Goal: Task Accomplishment & Management: Manage account settings

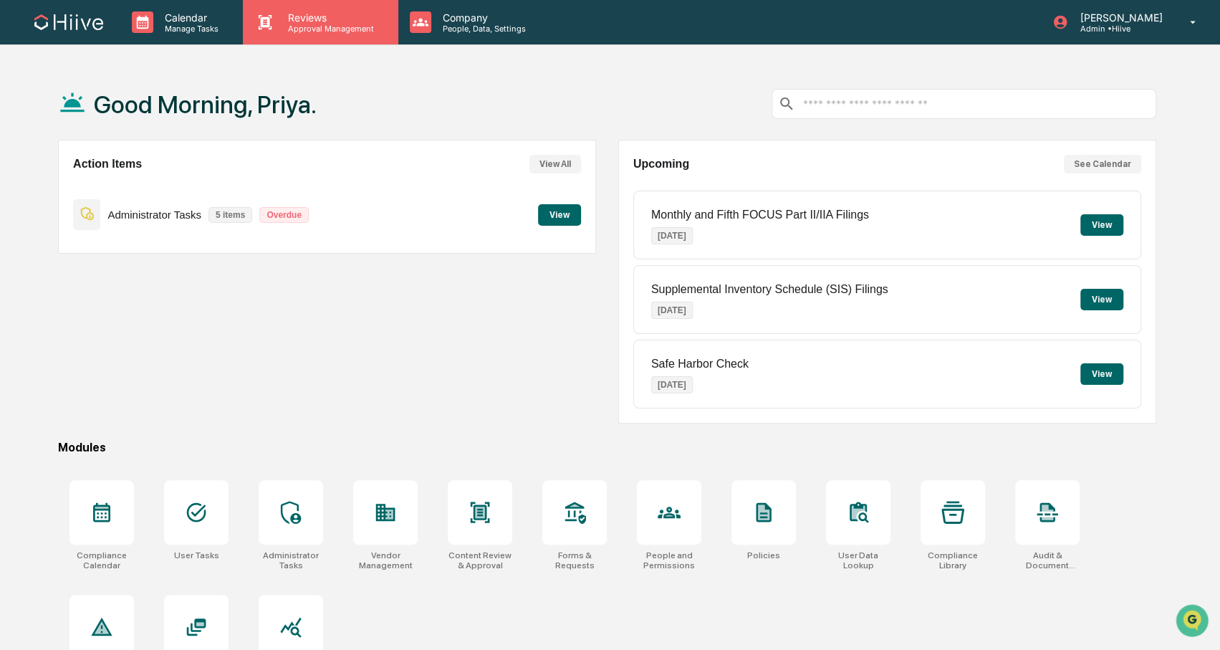
click at [290, 16] on p "Reviews" at bounding box center [329, 17] width 105 height 12
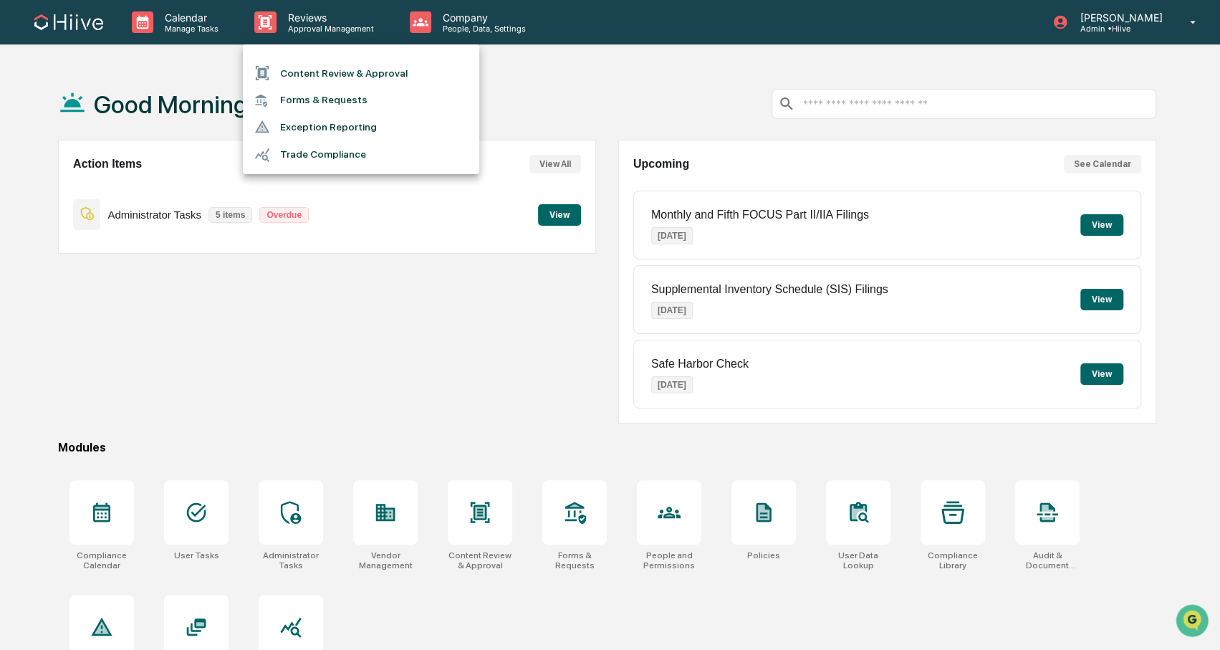
click at [456, 24] on div at bounding box center [610, 325] width 1220 height 650
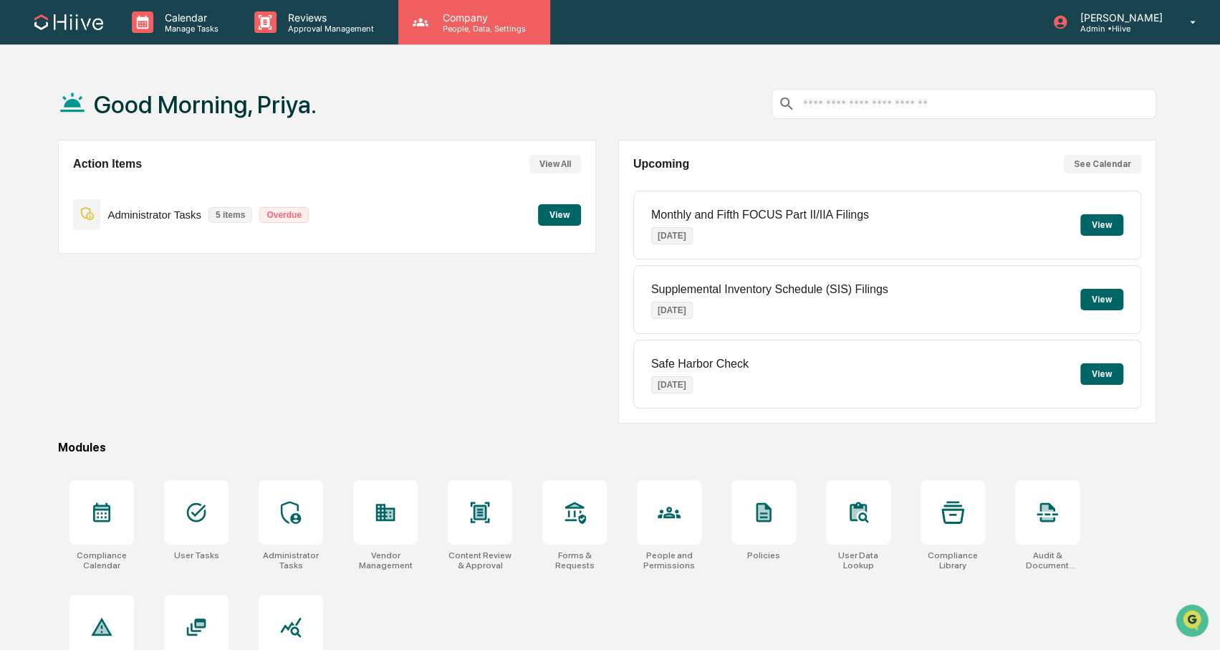
click at [479, 29] on p "People, Data, Settings" at bounding box center [482, 29] width 102 height 10
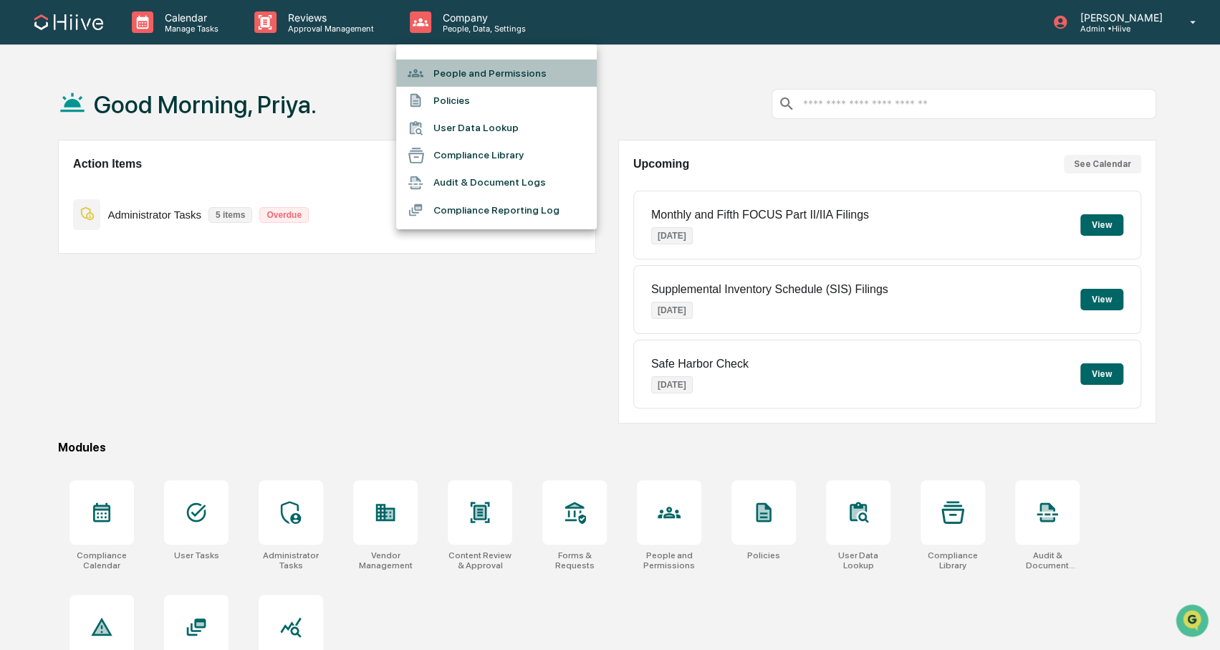
click at [464, 76] on li "People and Permissions" at bounding box center [496, 72] width 201 height 27
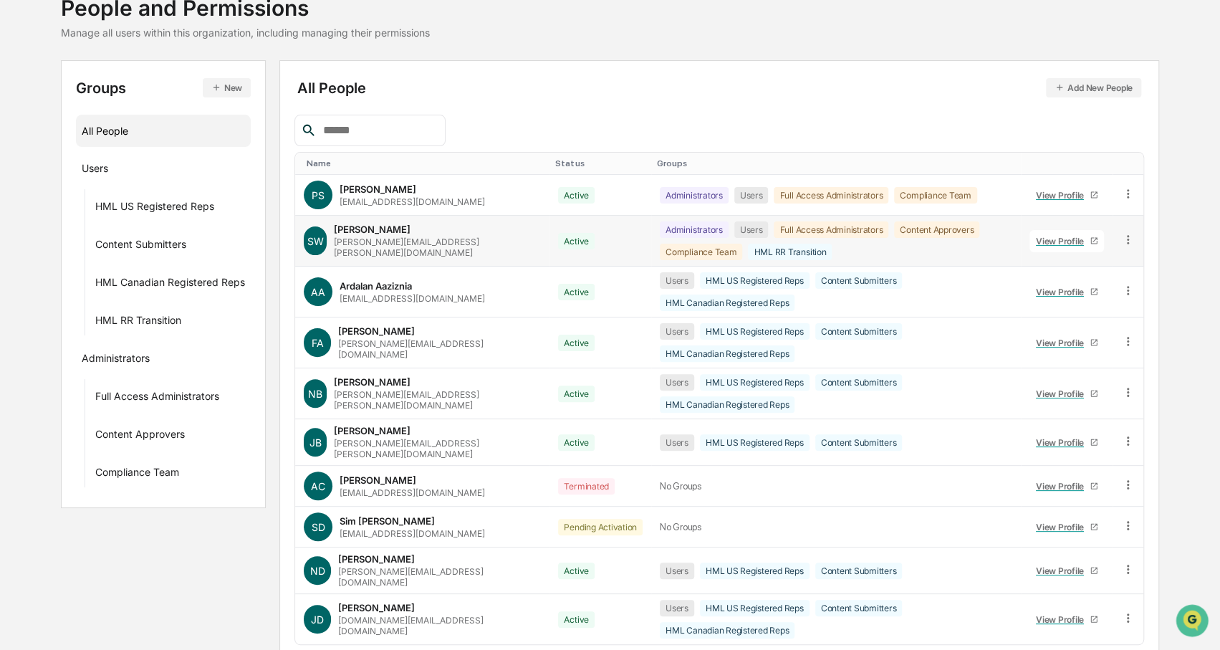
scroll to position [102, 0]
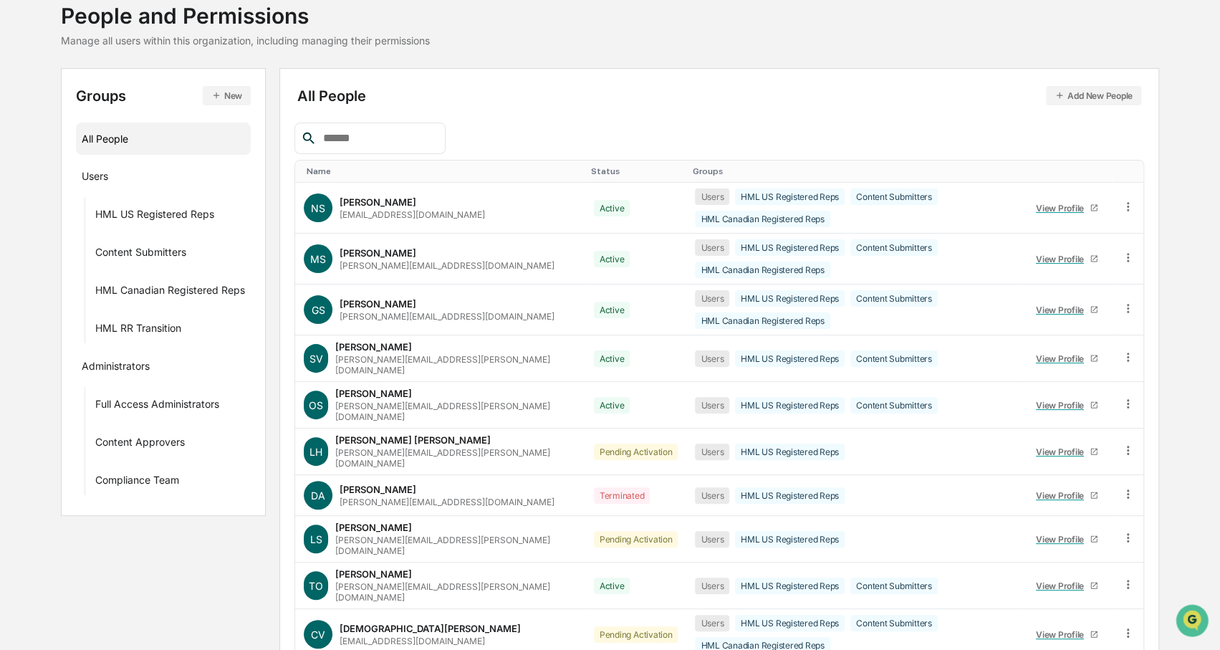
click at [369, 143] on input "text" at bounding box center [378, 138] width 122 height 19
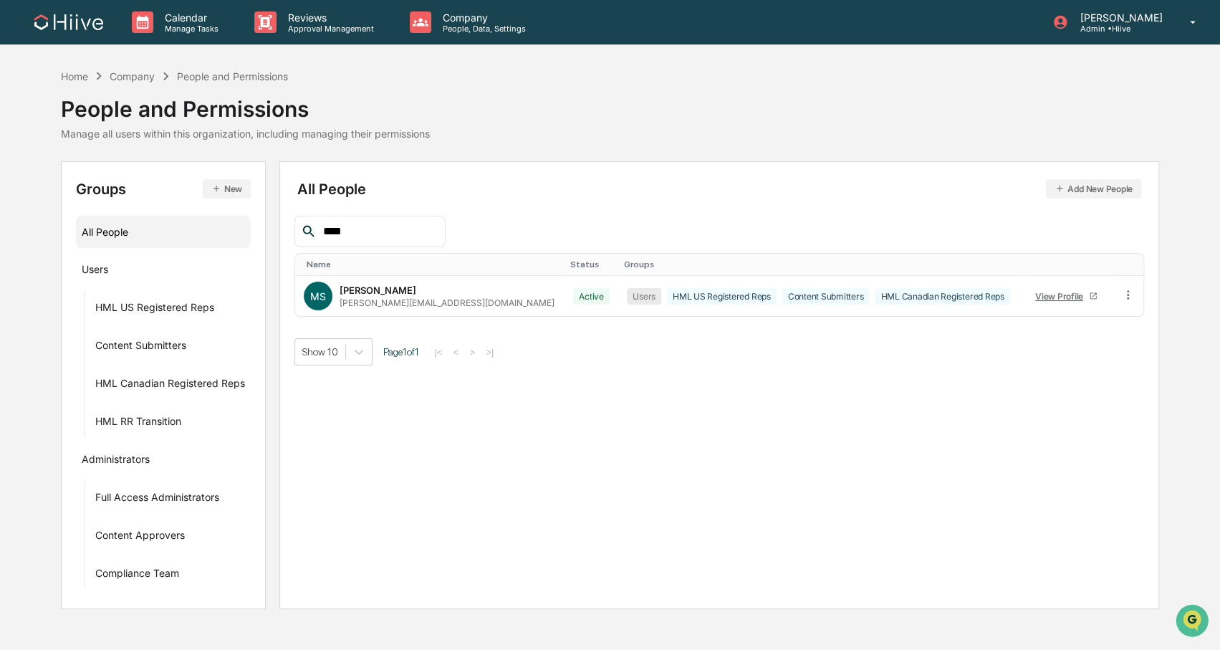
scroll to position [0, 0]
type input "******"
click at [370, 294] on div "Morgan Symington [EMAIL_ADDRESS][DOMAIN_NAME]" at bounding box center [447, 297] width 215 height 24
click at [1041, 292] on div "View Profile" at bounding box center [1063, 296] width 54 height 11
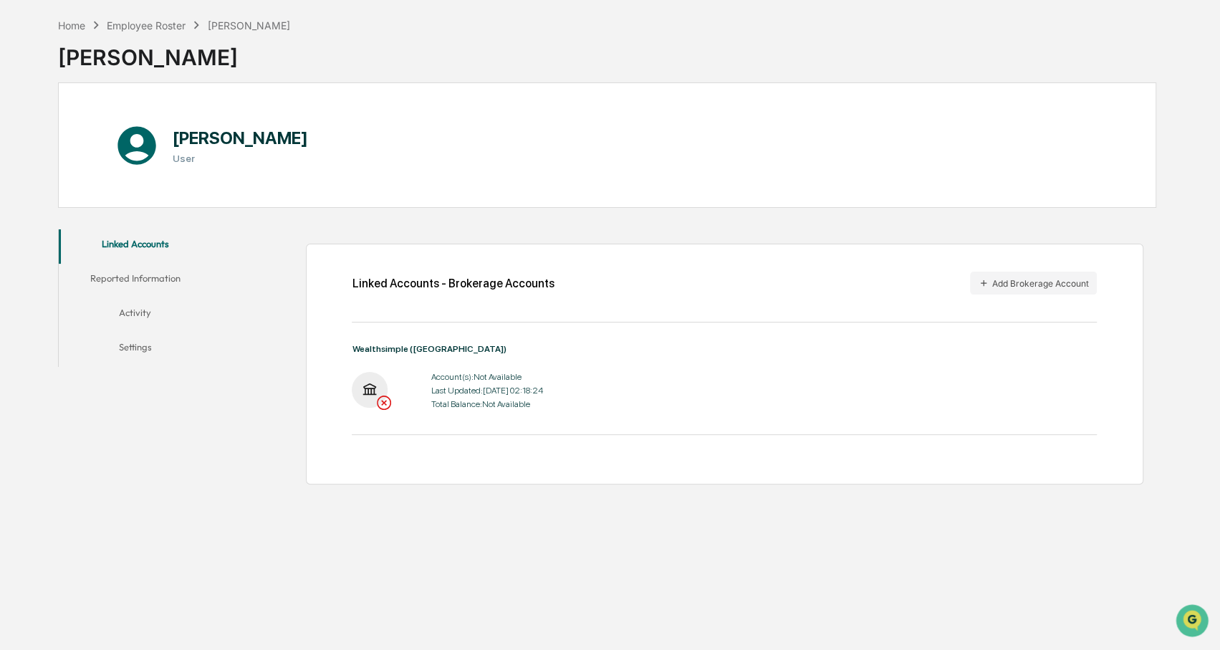
scroll to position [67, 0]
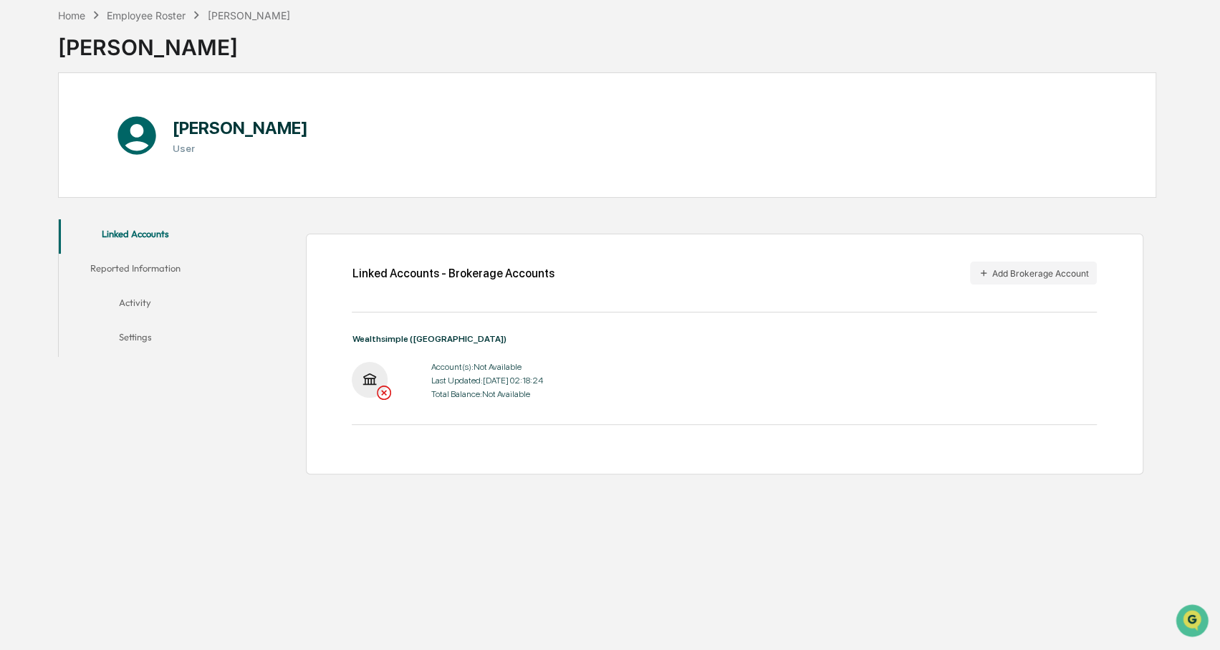
drag, startPoint x: 335, startPoint y: 129, endPoint x: 174, endPoint y: 123, distance: 161.4
click at [173, 123] on div "[PERSON_NAME] User" at bounding box center [217, 135] width 207 height 58
copy h1 "[PERSON_NAME]"
click at [165, 442] on div "Linked Accounts Reported Information Activity Settings Linked Accounts - Broker…" at bounding box center [607, 346] width 1099 height 269
